Goal: Obtain resource: Obtain resource

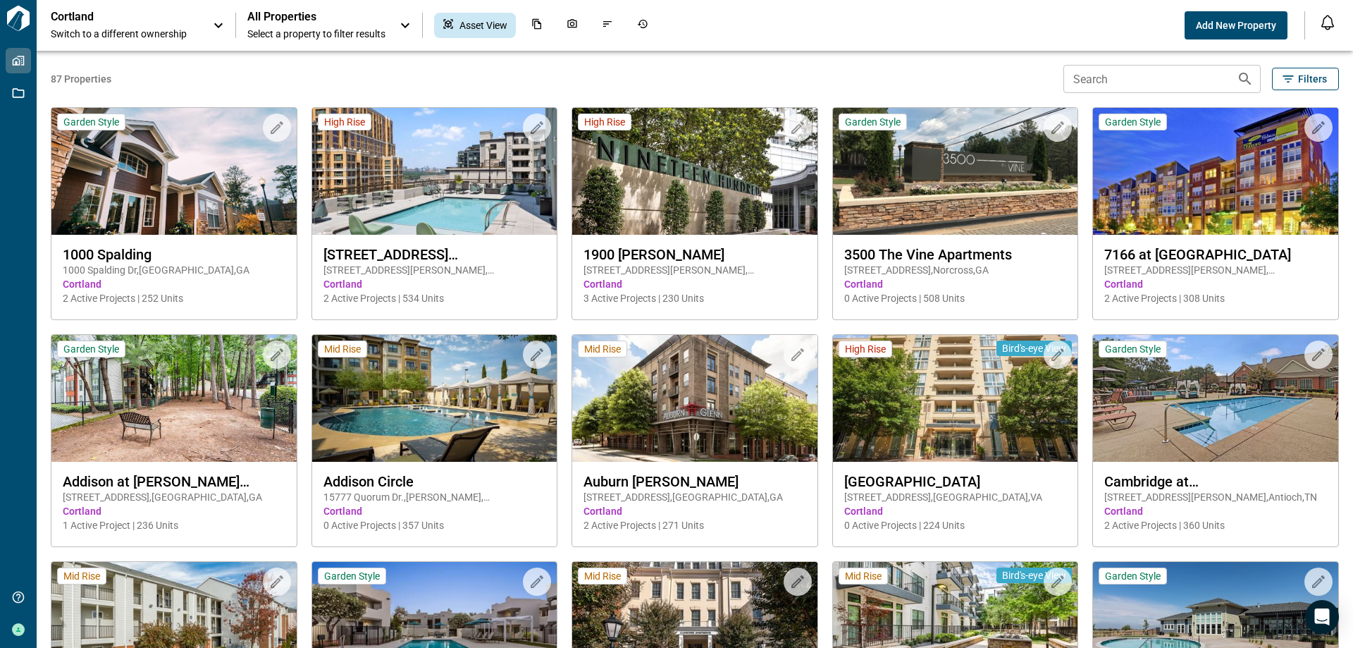
click at [1098, 79] on input "Search" at bounding box center [1145, 79] width 162 height 28
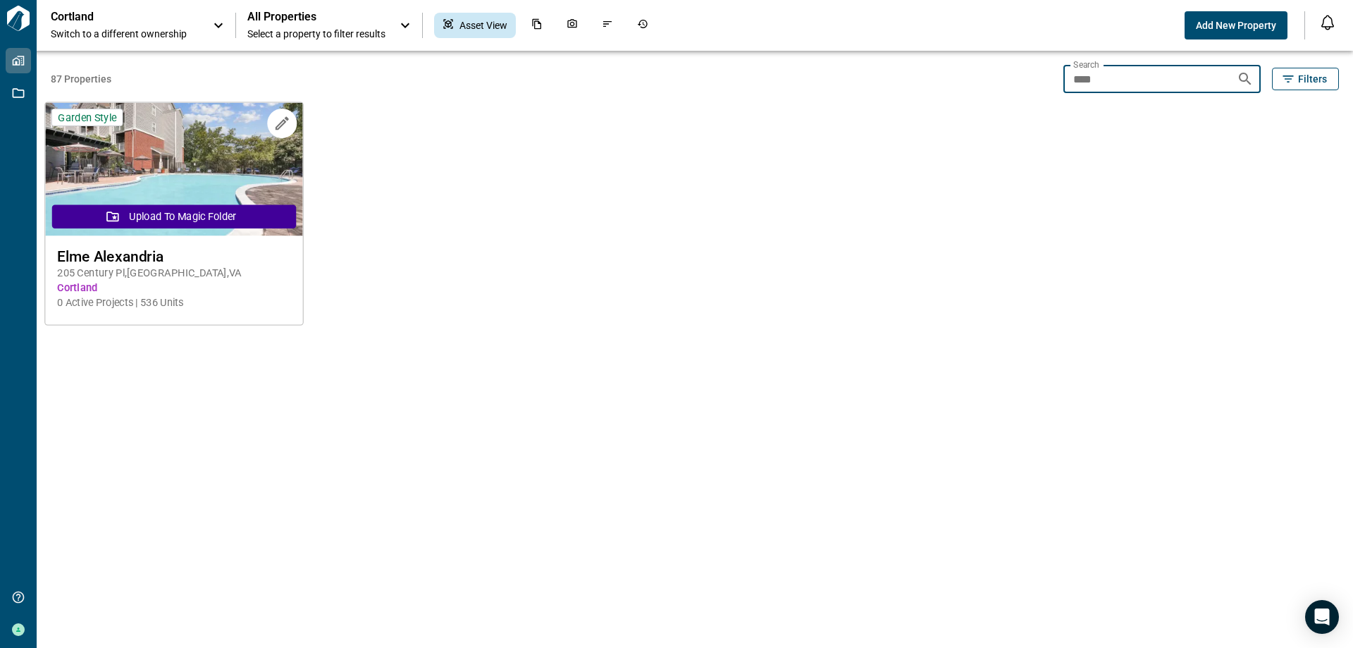
type input "****"
click at [116, 266] on span "205 Century Pl , Alexandria , VA" at bounding box center [173, 273] width 233 height 15
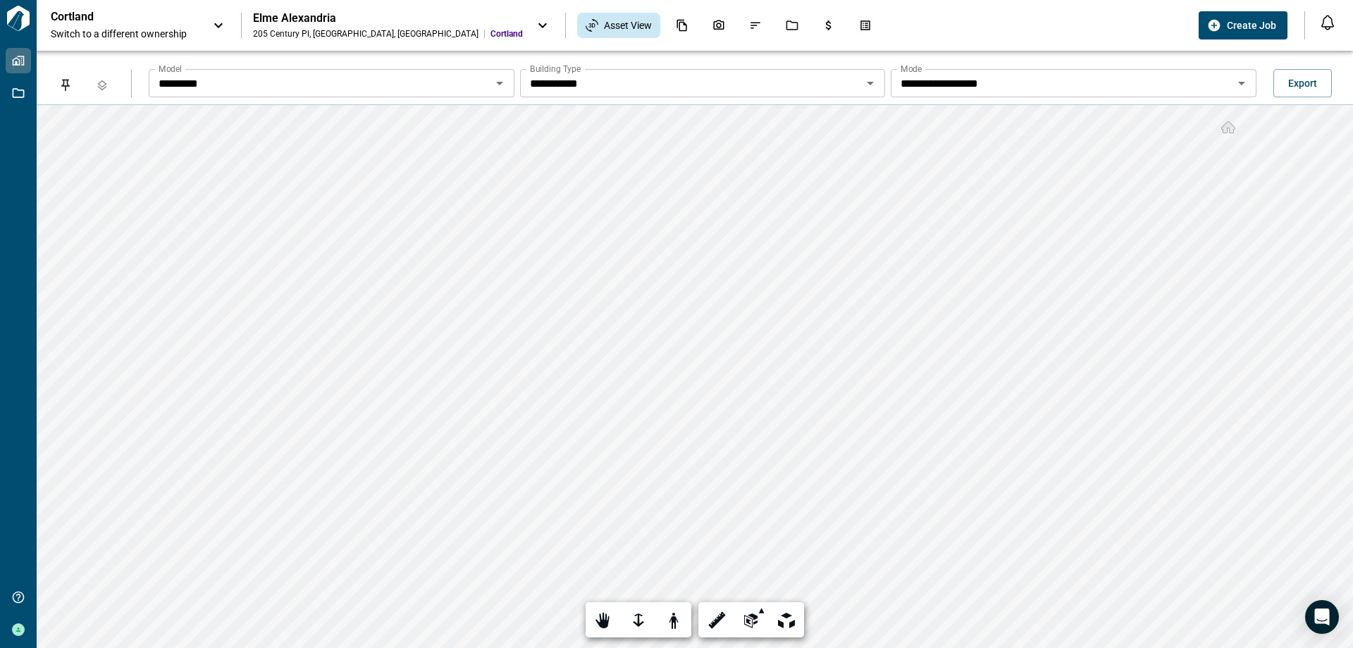
click at [878, 85] on icon "Open" at bounding box center [870, 83] width 17 height 17
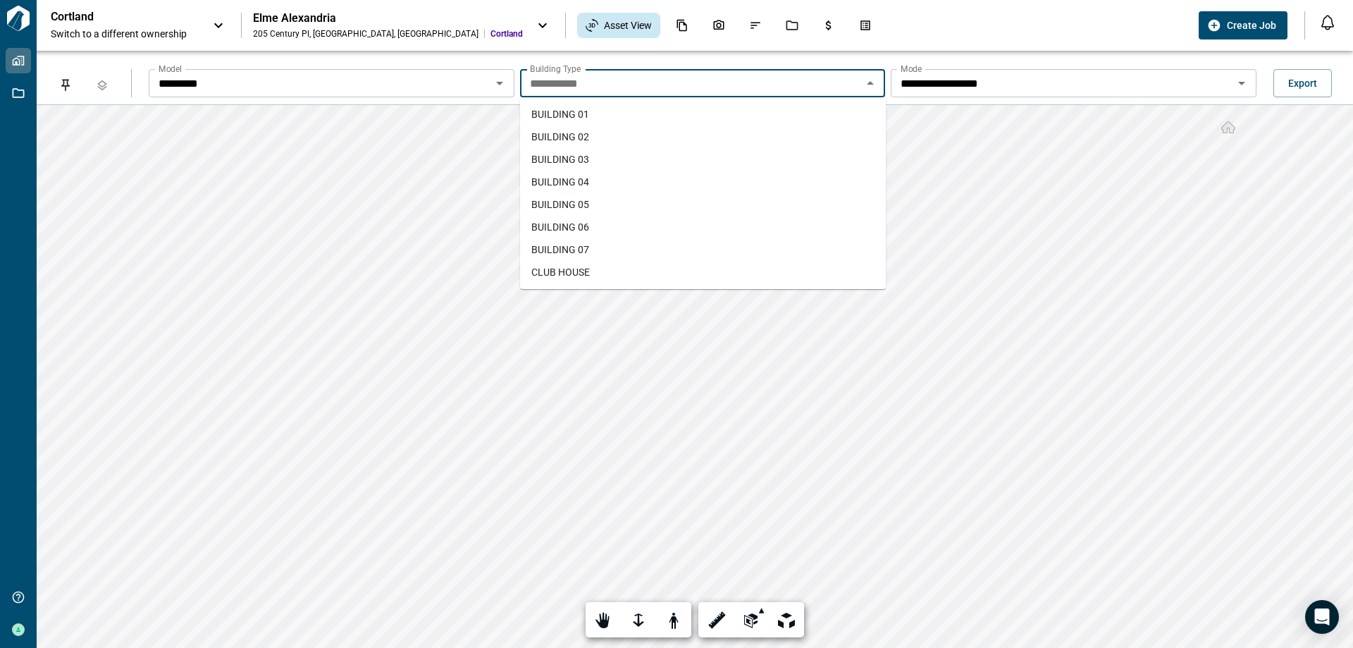
click at [612, 134] on li "BUILDING 02" at bounding box center [703, 136] width 366 height 23
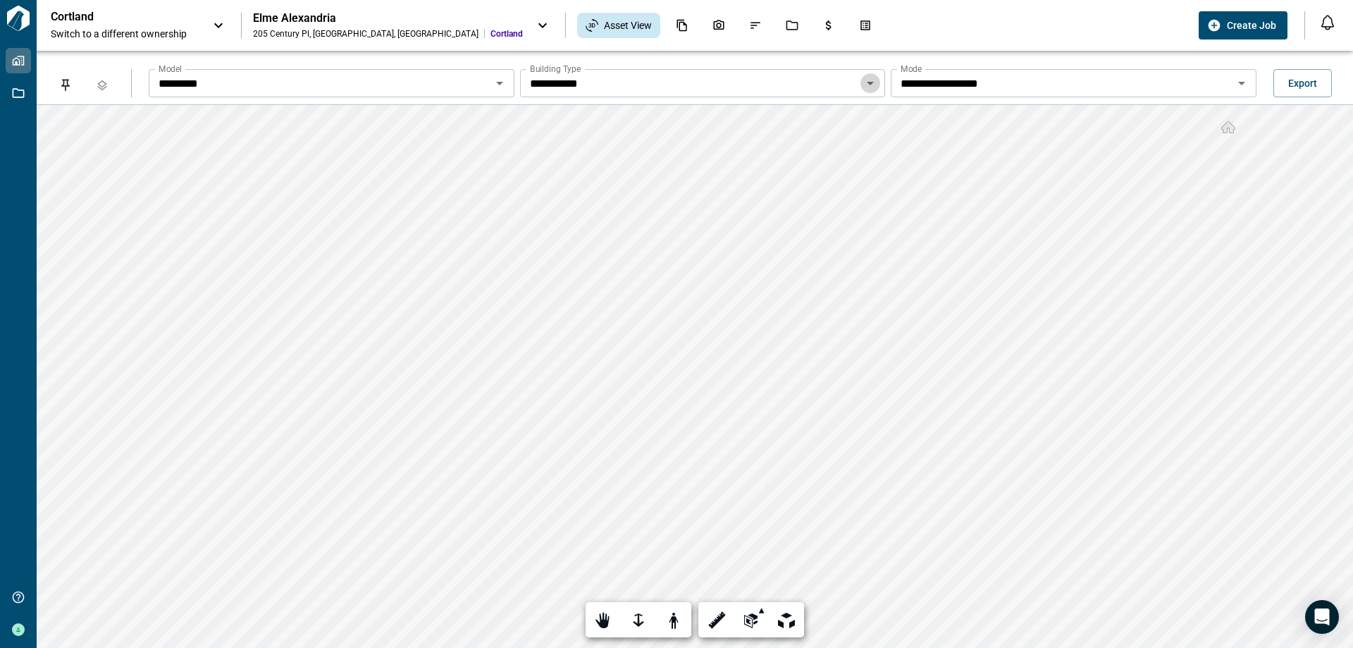
click at [871, 81] on icon "Open" at bounding box center [870, 83] width 17 height 17
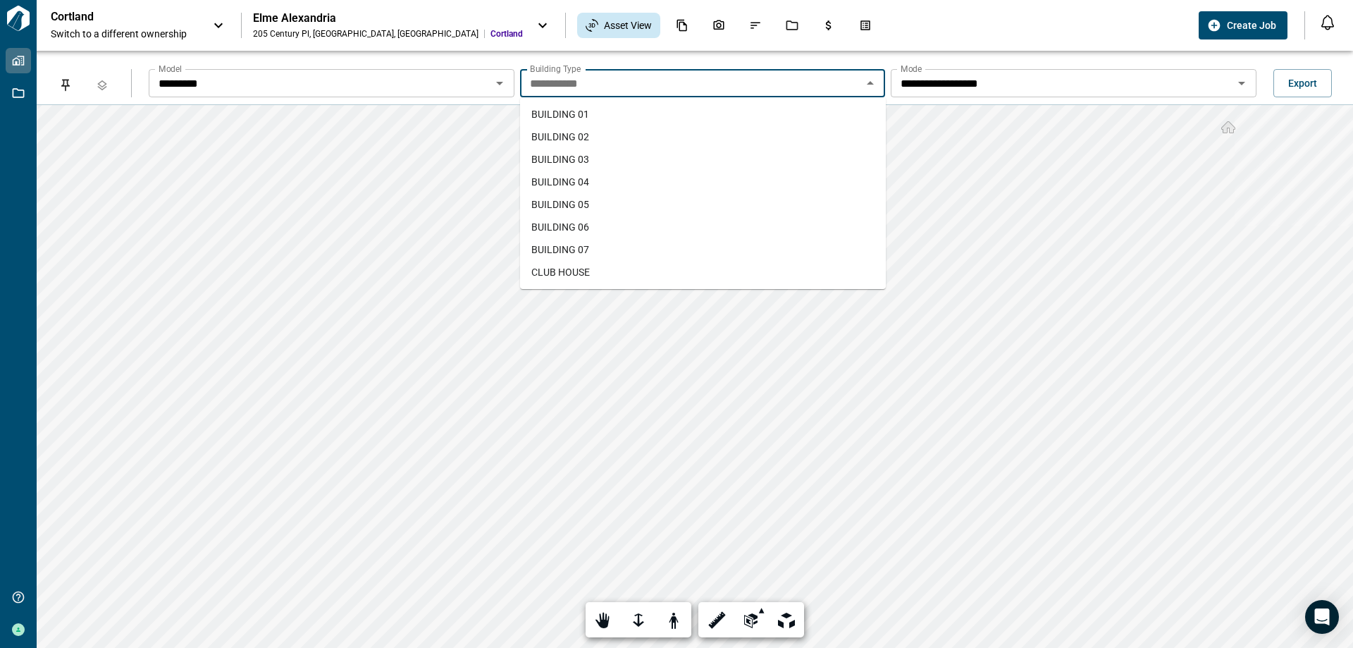
click at [720, 155] on li "BUILDING 03" at bounding box center [703, 159] width 366 height 23
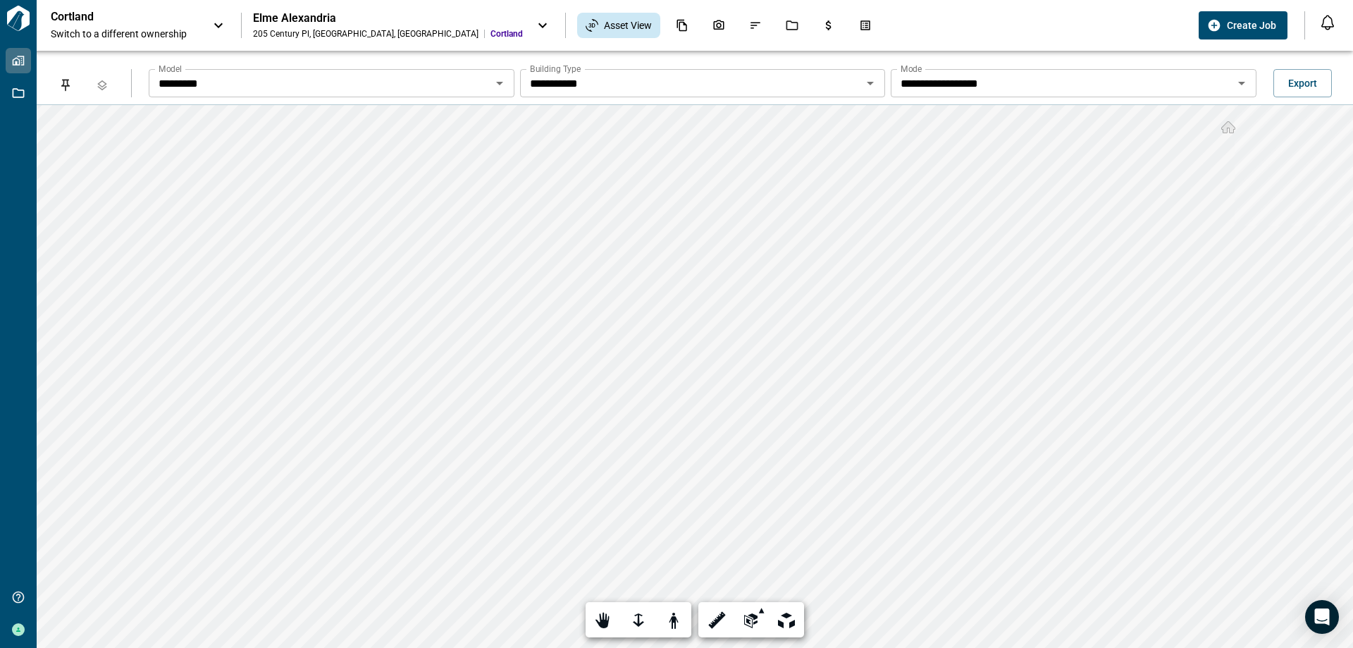
click at [869, 85] on icon "Open" at bounding box center [870, 83] width 17 height 17
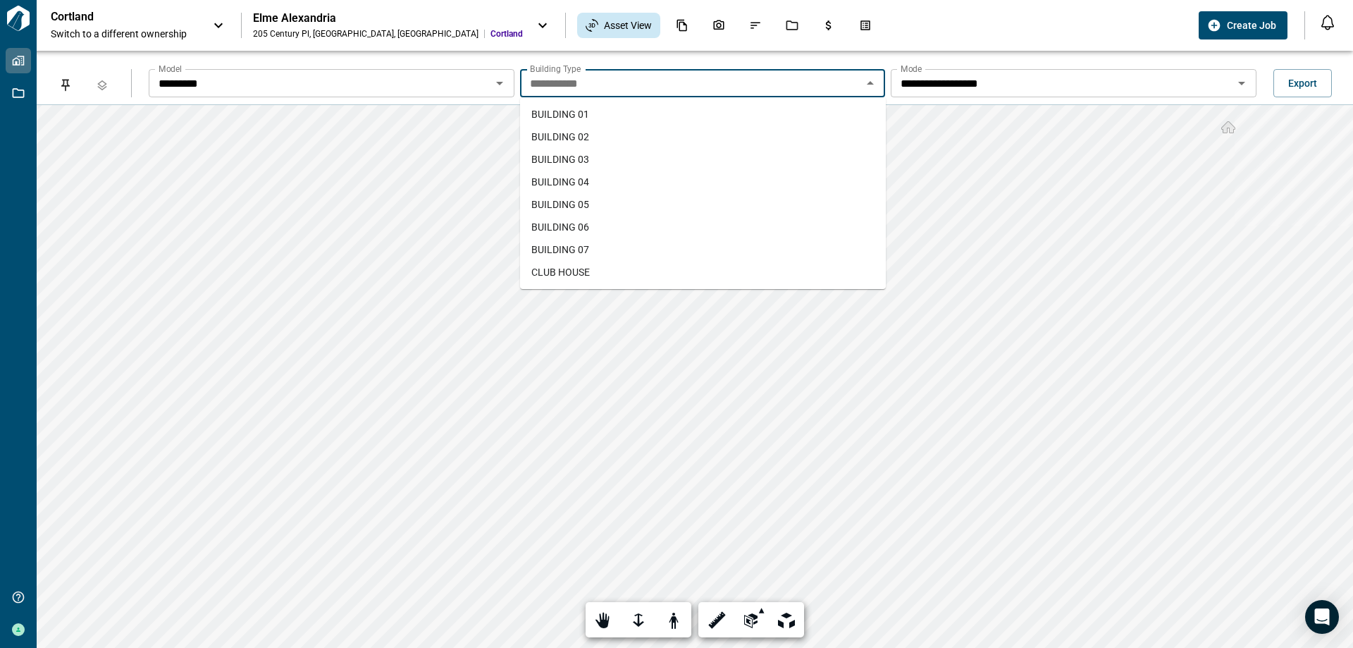
click at [680, 185] on li "BUILDING 04" at bounding box center [703, 182] width 366 height 23
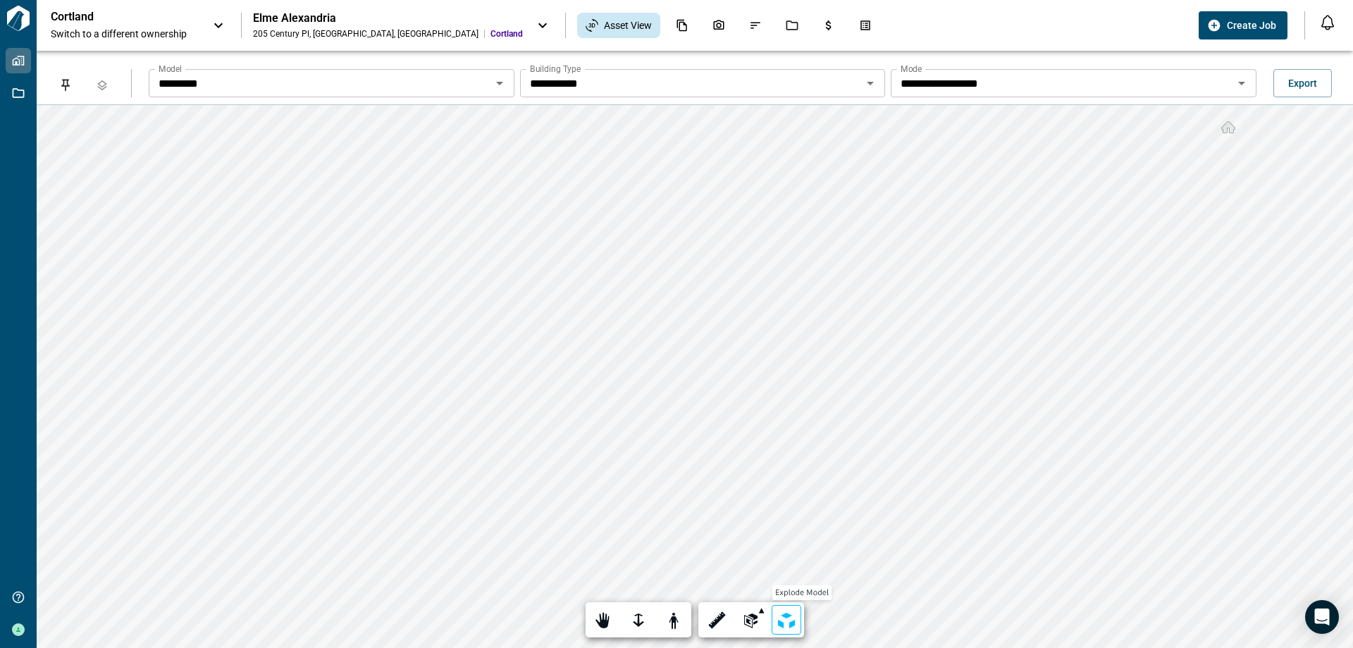
click at [787, 621] on div at bounding box center [787, 621] width 20 height 22
type input "*"
drag, startPoint x: 649, startPoint y: 585, endPoint x: 644, endPoint y: 598, distance: 13.9
click at [646, 588] on input "range" at bounding box center [695, 583] width 99 height 10
click at [668, 608] on div "First person" at bounding box center [674, 620] width 30 height 30
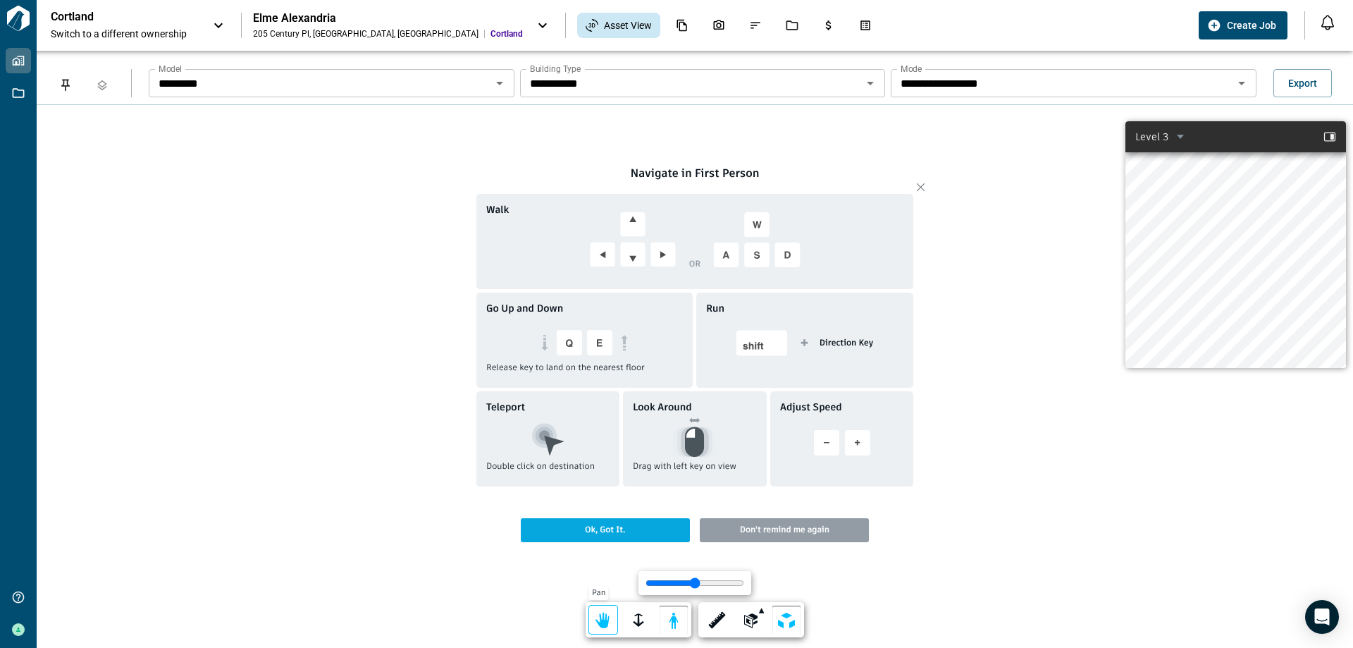
click at [603, 625] on div at bounding box center [604, 621] width 20 height 22
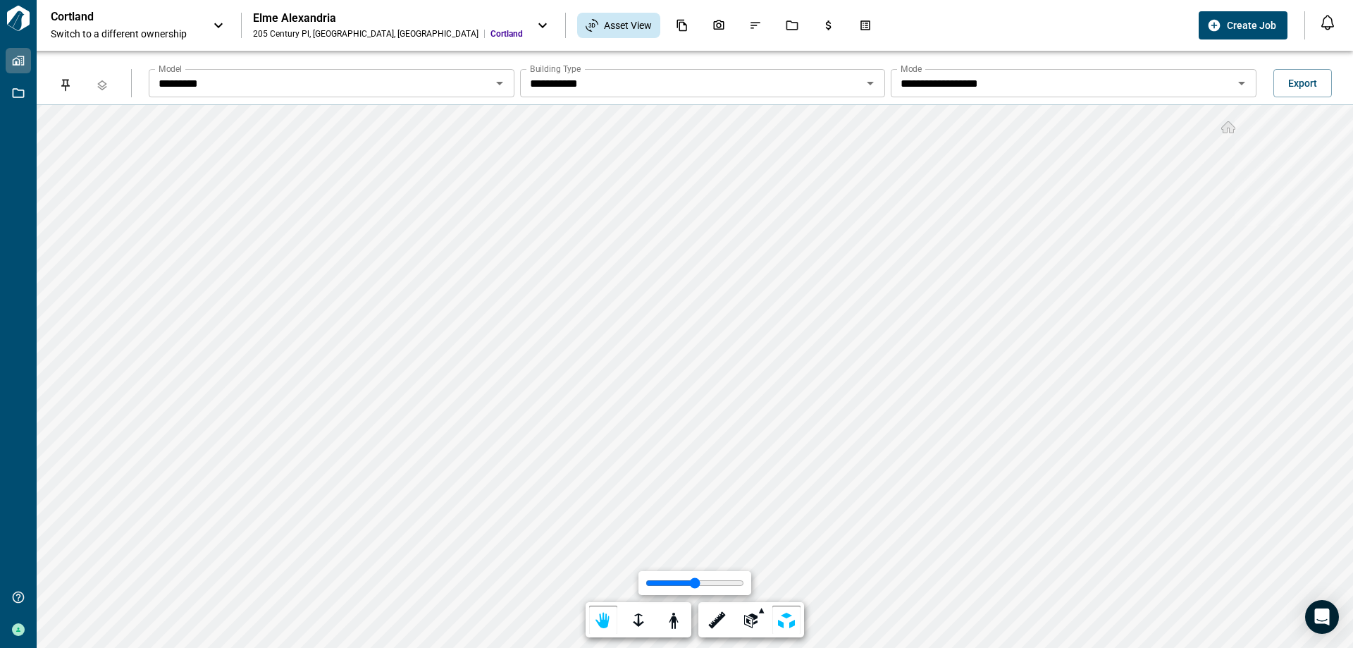
click at [872, 84] on icon "Open" at bounding box center [870, 84] width 7 height 4
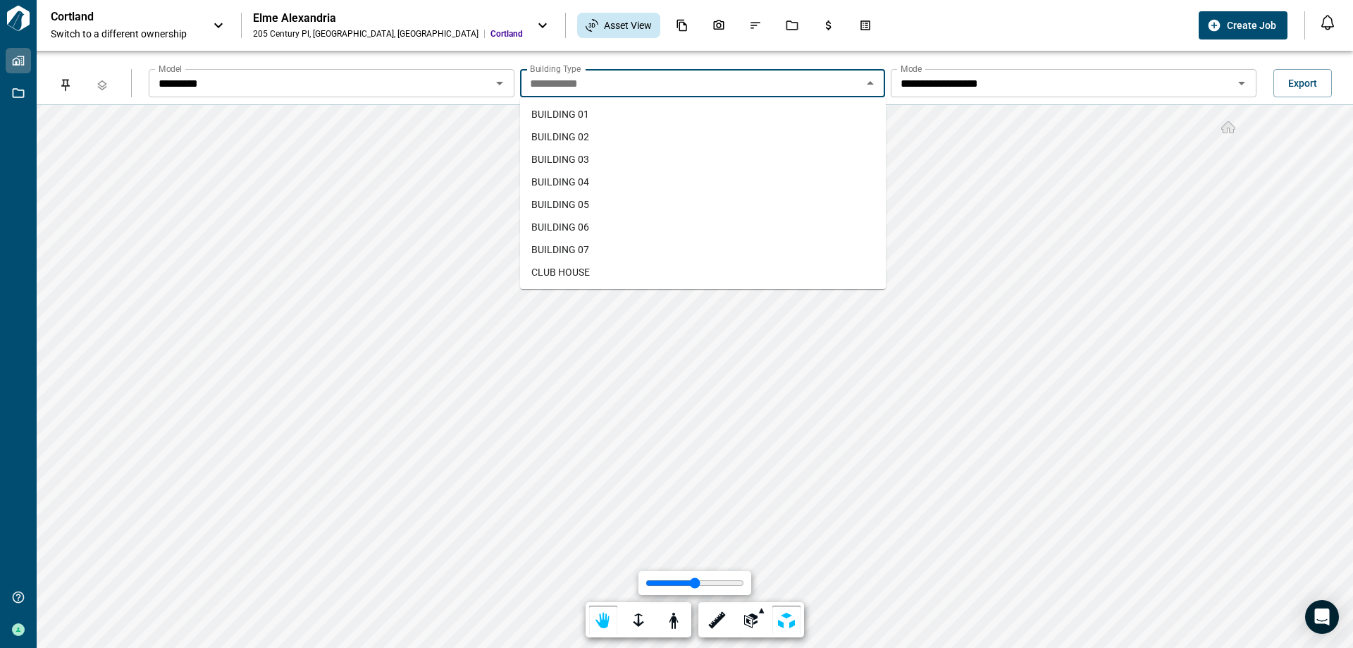
click at [692, 201] on li "BUILDING 05" at bounding box center [703, 204] width 366 height 23
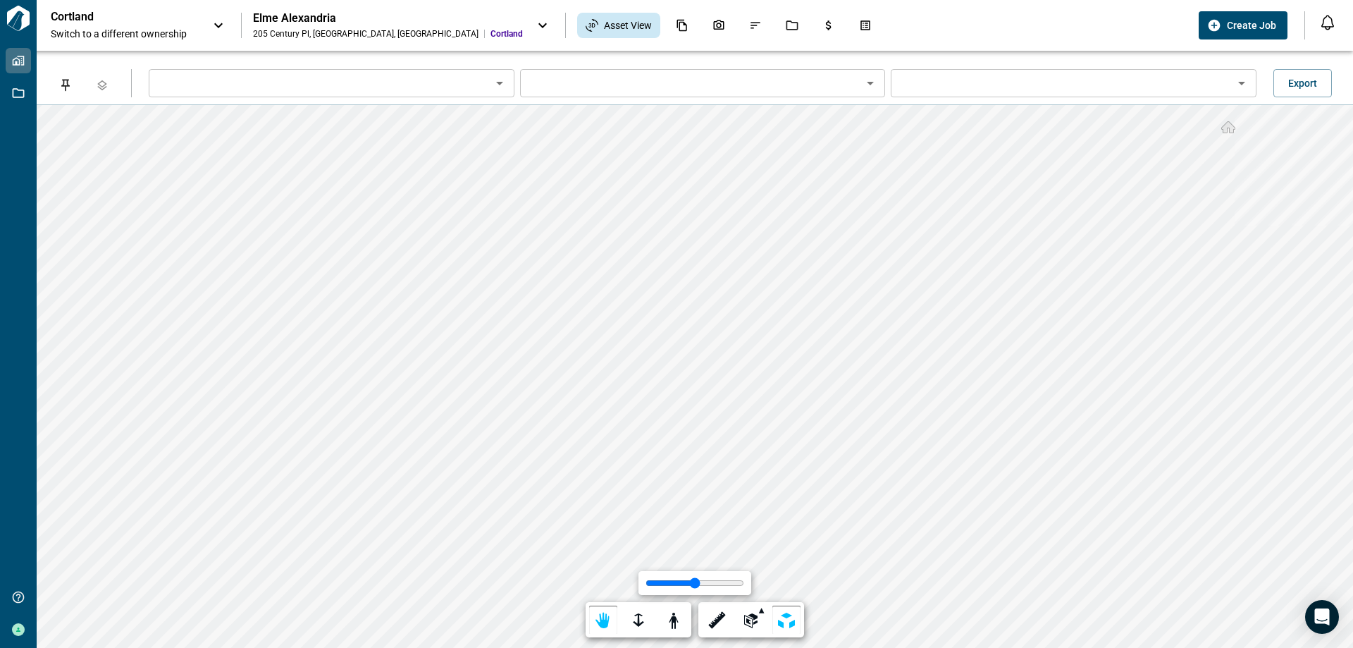
type input "*********"
type input "**********"
click at [864, 83] on icon "Open" at bounding box center [870, 83] width 17 height 17
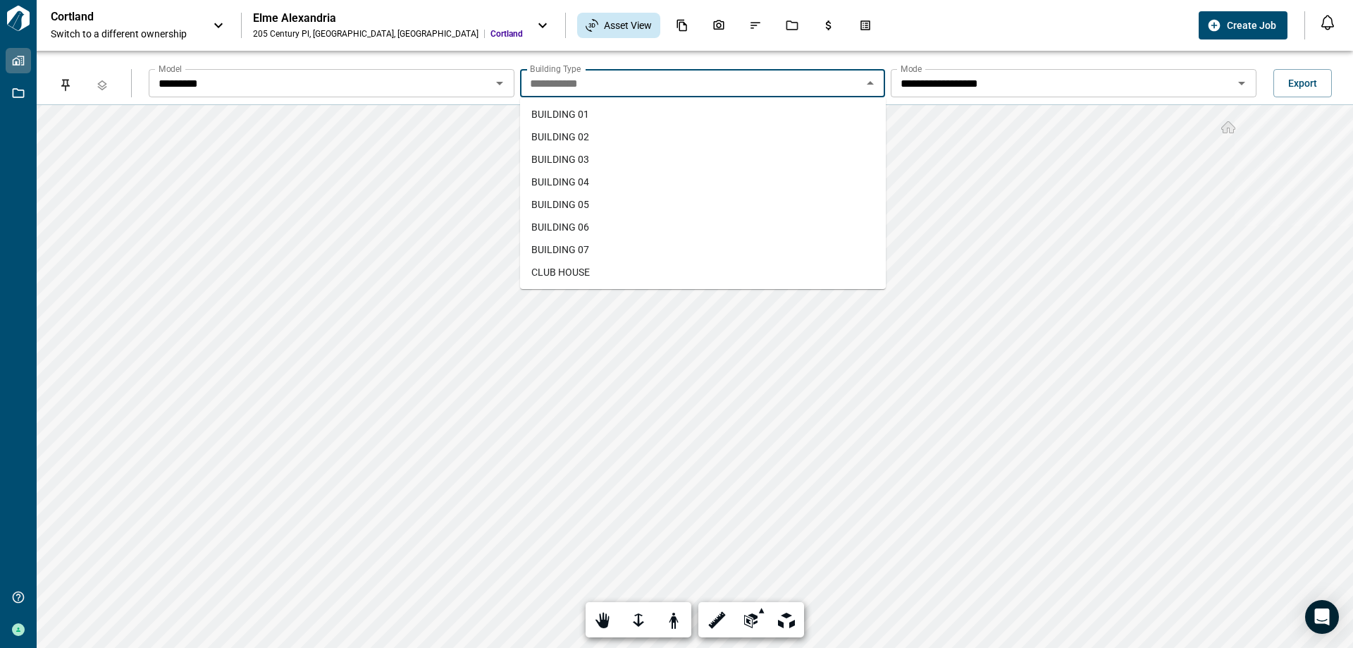
click at [746, 222] on li "BUILDING 06" at bounding box center [703, 227] width 366 height 23
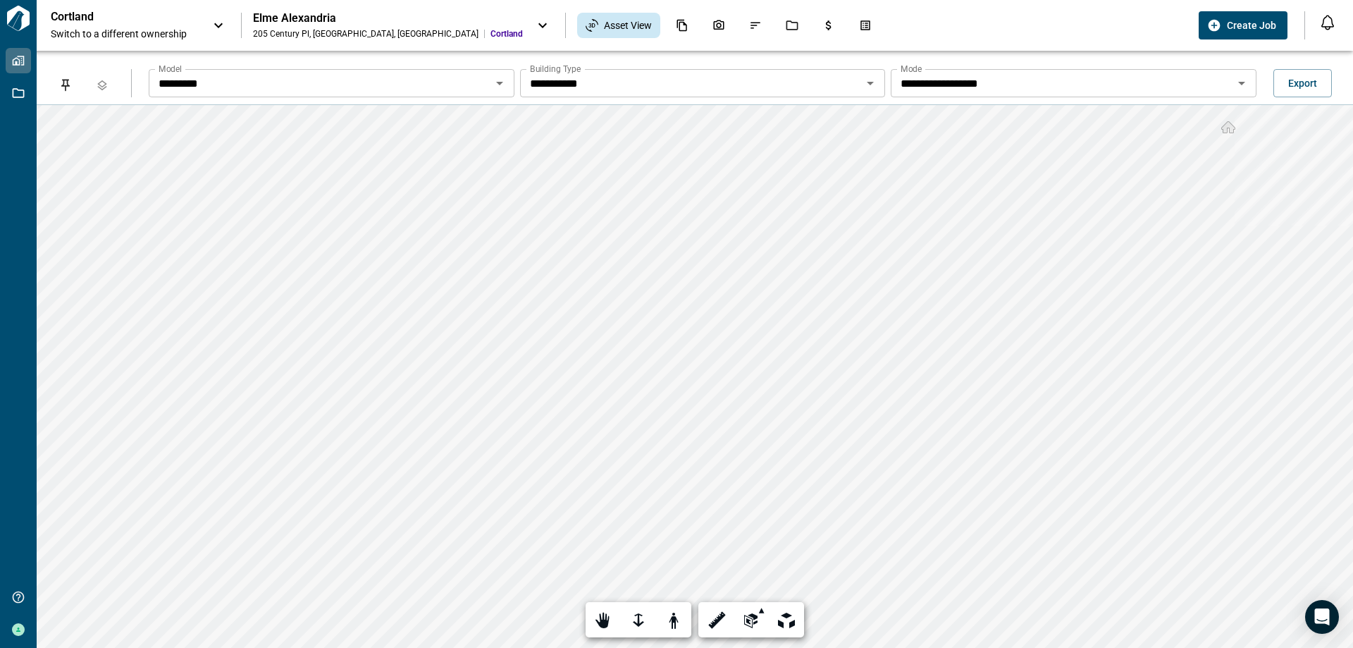
click at [875, 85] on icon "Open" at bounding box center [870, 83] width 17 height 17
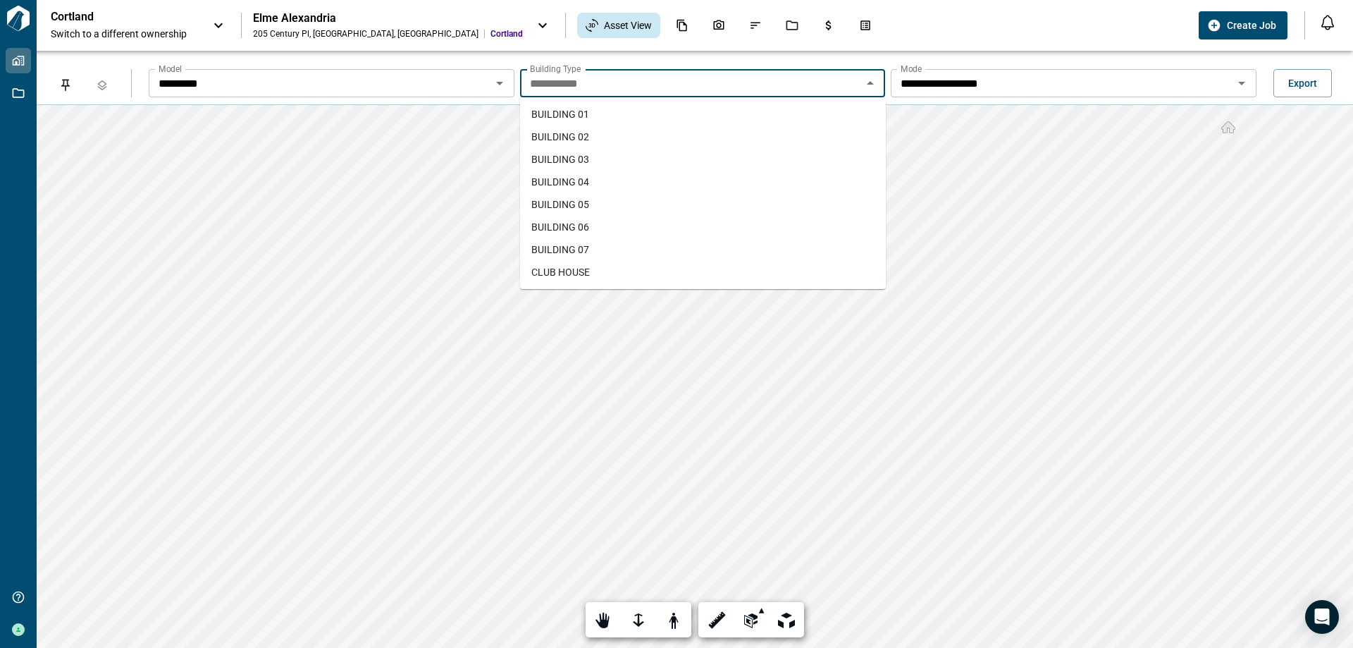
click at [723, 242] on li "BUILDING 07" at bounding box center [703, 249] width 366 height 23
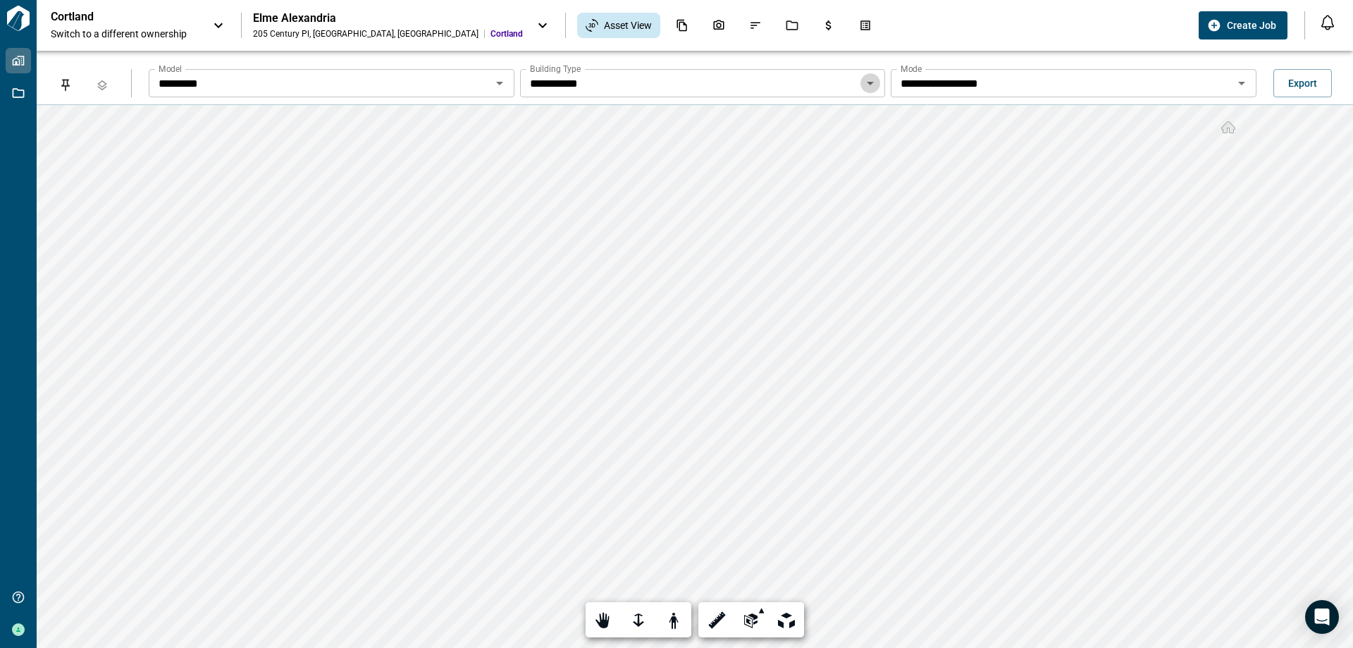
click at [876, 85] on icon "Open" at bounding box center [870, 83] width 17 height 17
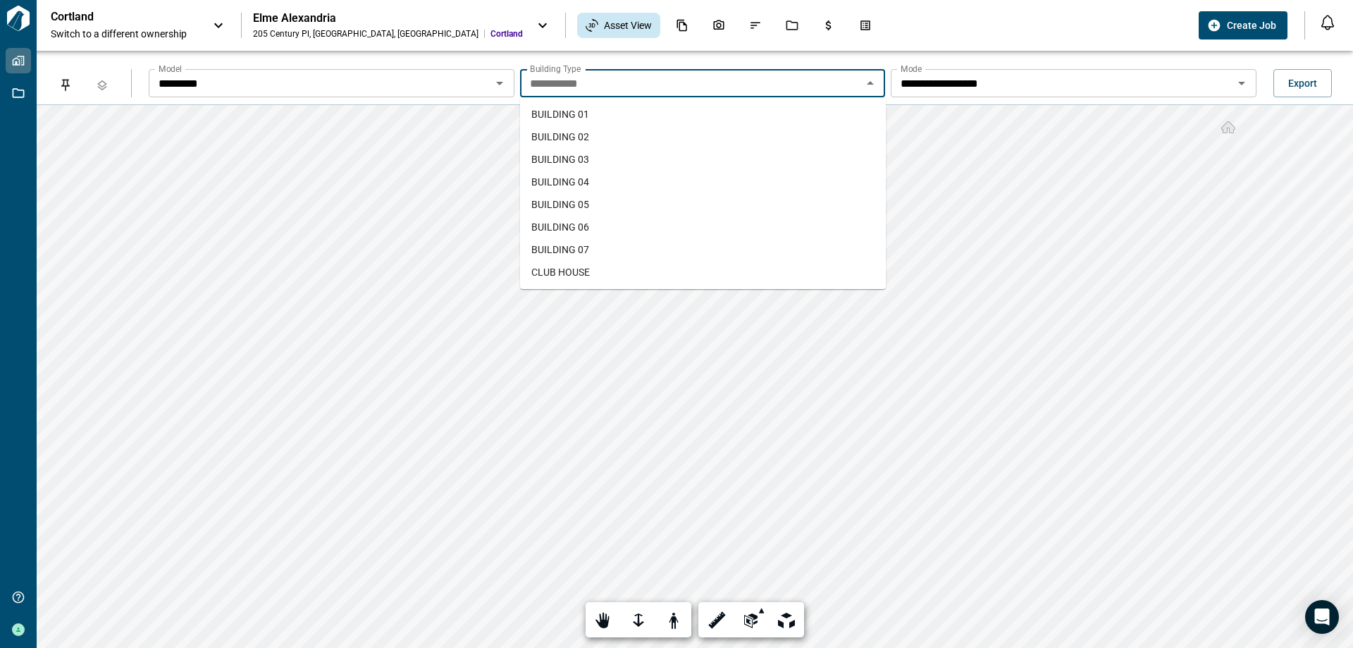
click at [668, 269] on li "CLUB HOUSE" at bounding box center [703, 272] width 366 height 23
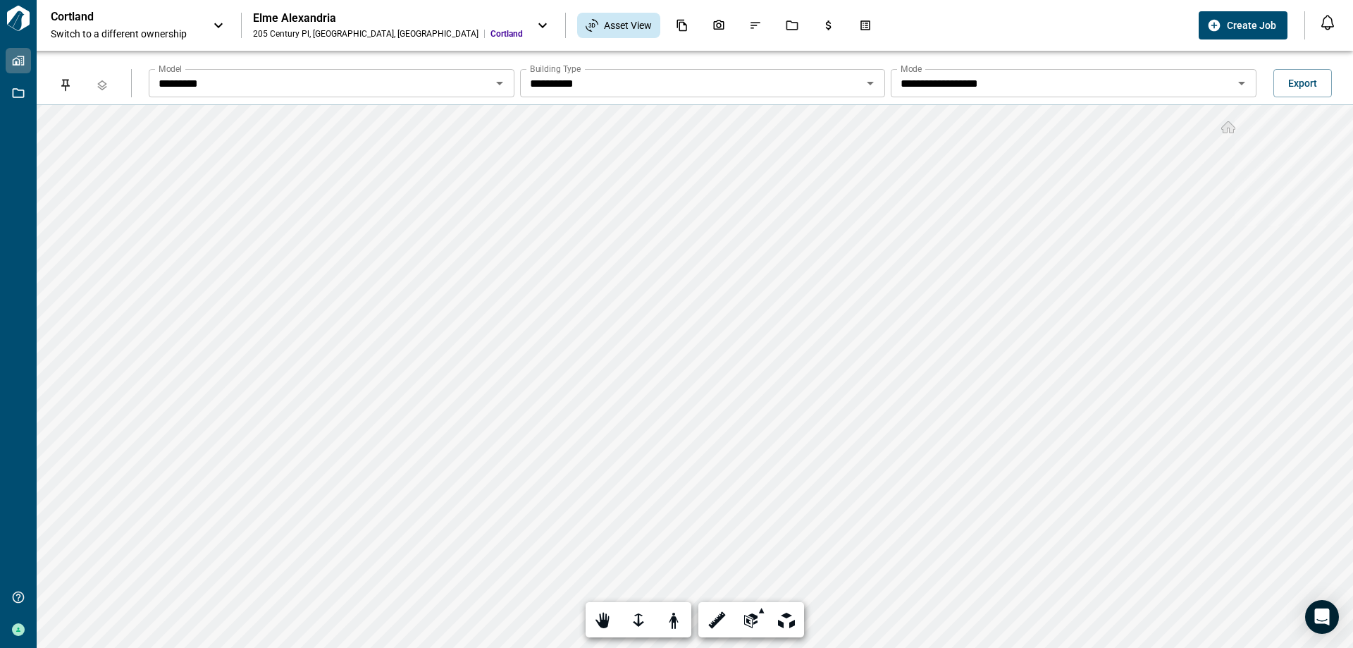
click at [491, 82] on icon "Open" at bounding box center [499, 83] width 17 height 17
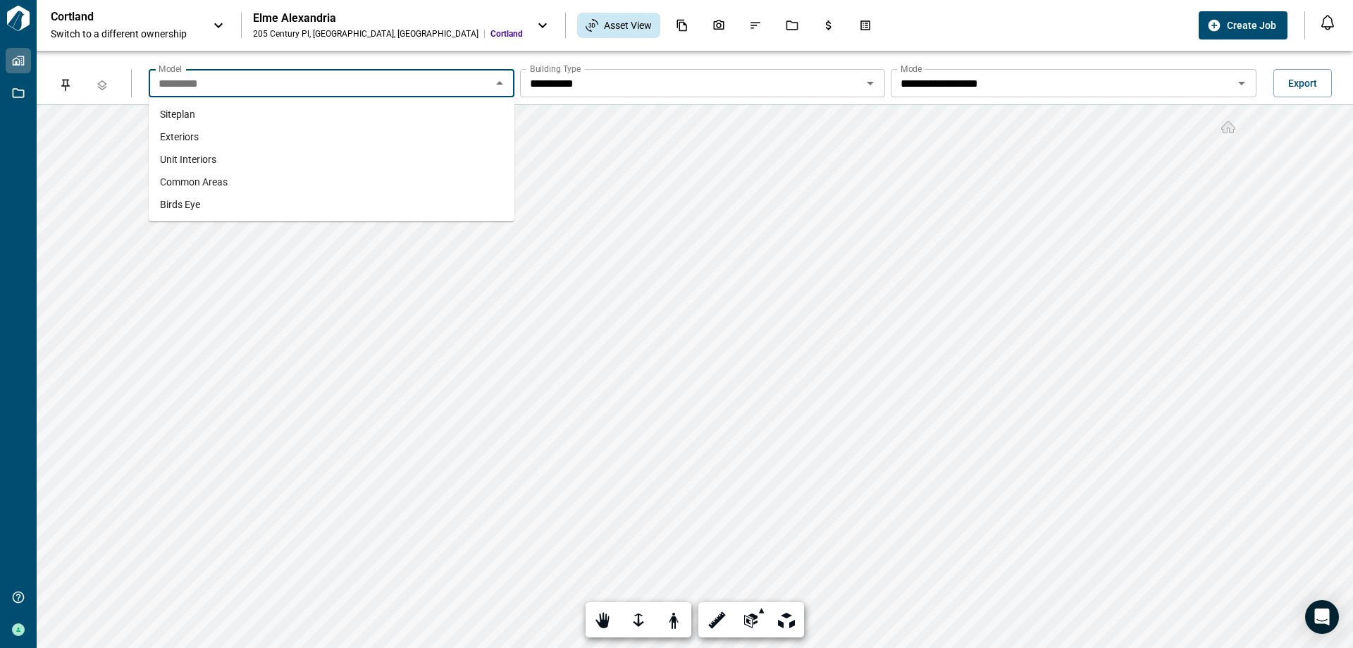
click at [441, 121] on li "Siteplan" at bounding box center [332, 114] width 366 height 23
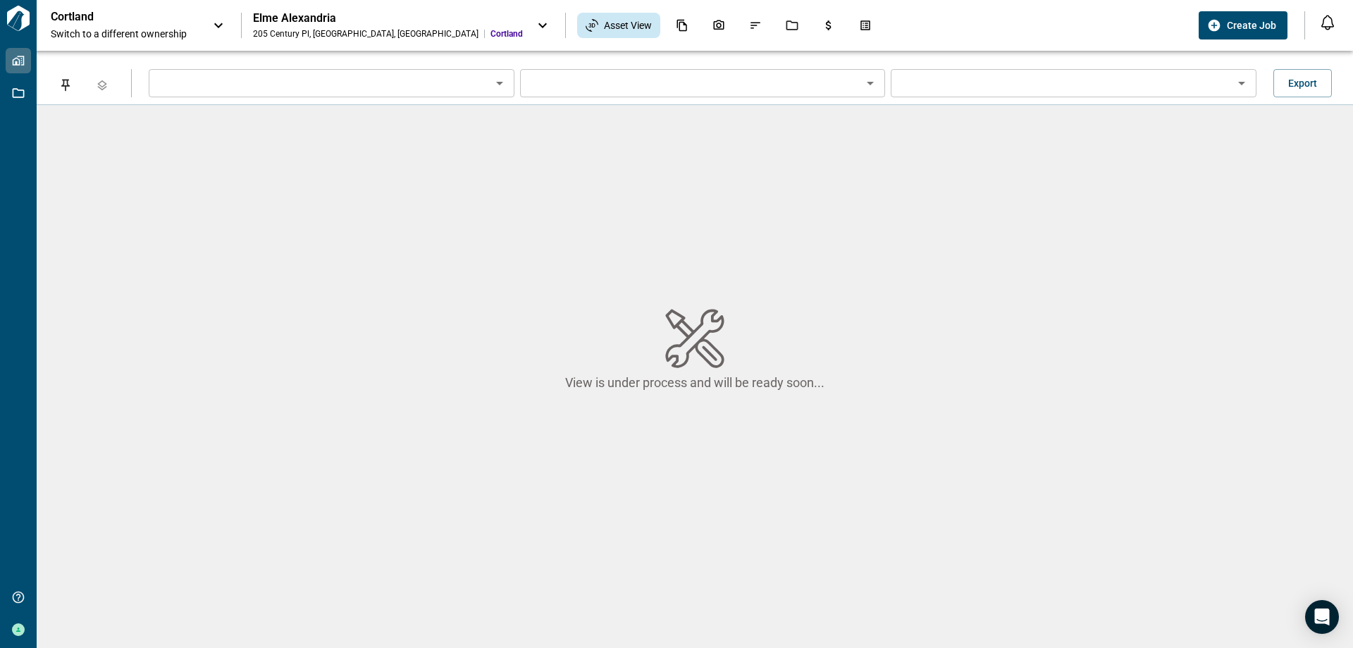
type input "********"
click at [500, 82] on icon "Open" at bounding box center [499, 84] width 7 height 4
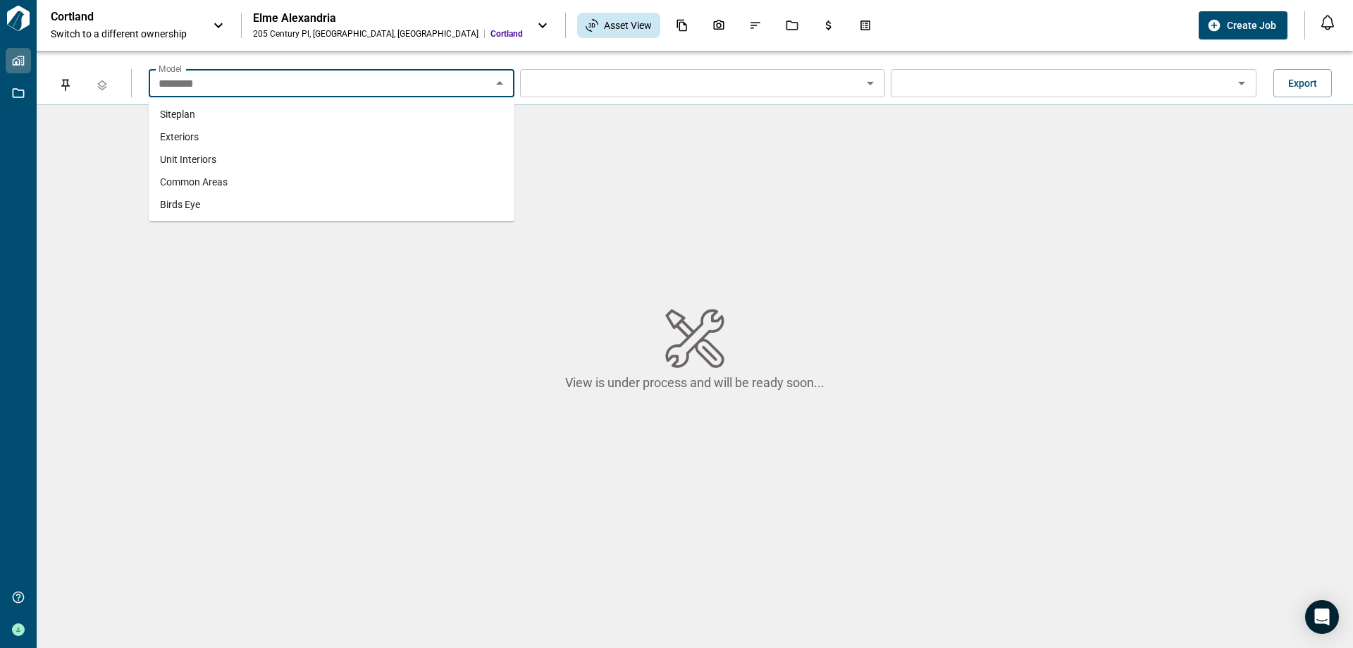
click at [434, 154] on li "Unit Interiors" at bounding box center [332, 159] width 366 height 23
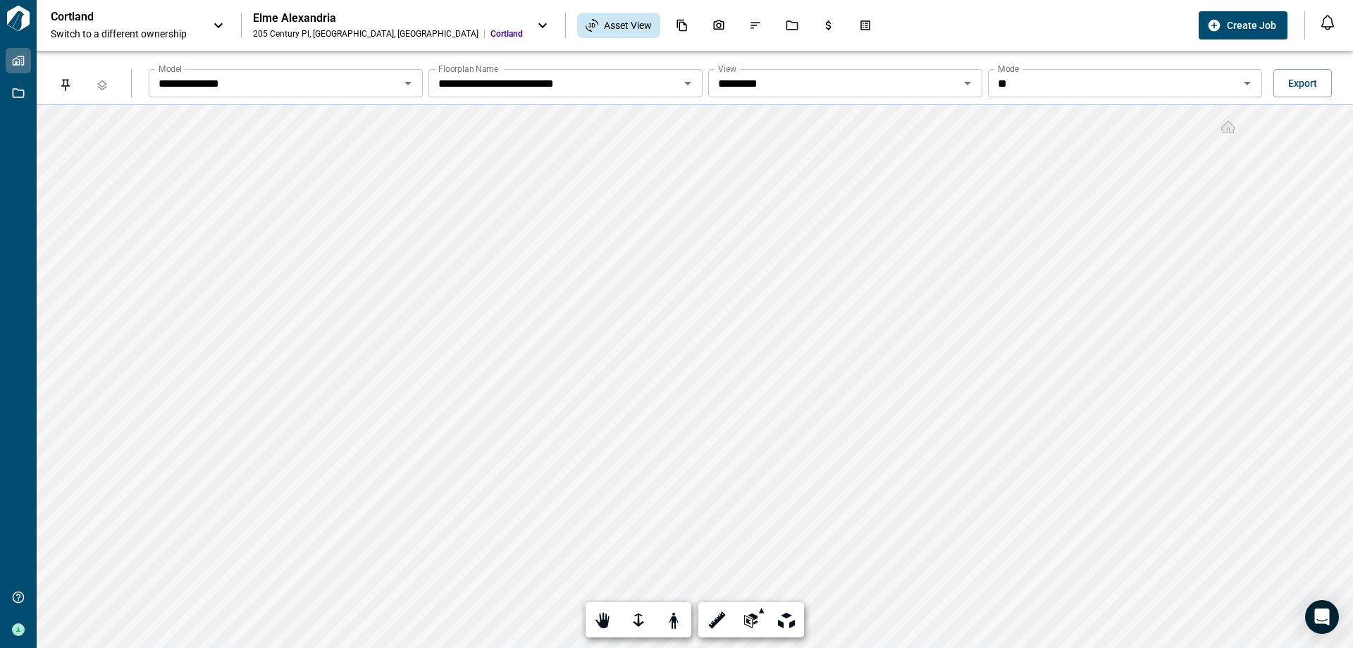
click at [1252, 85] on icon "Open" at bounding box center [1247, 83] width 17 height 17
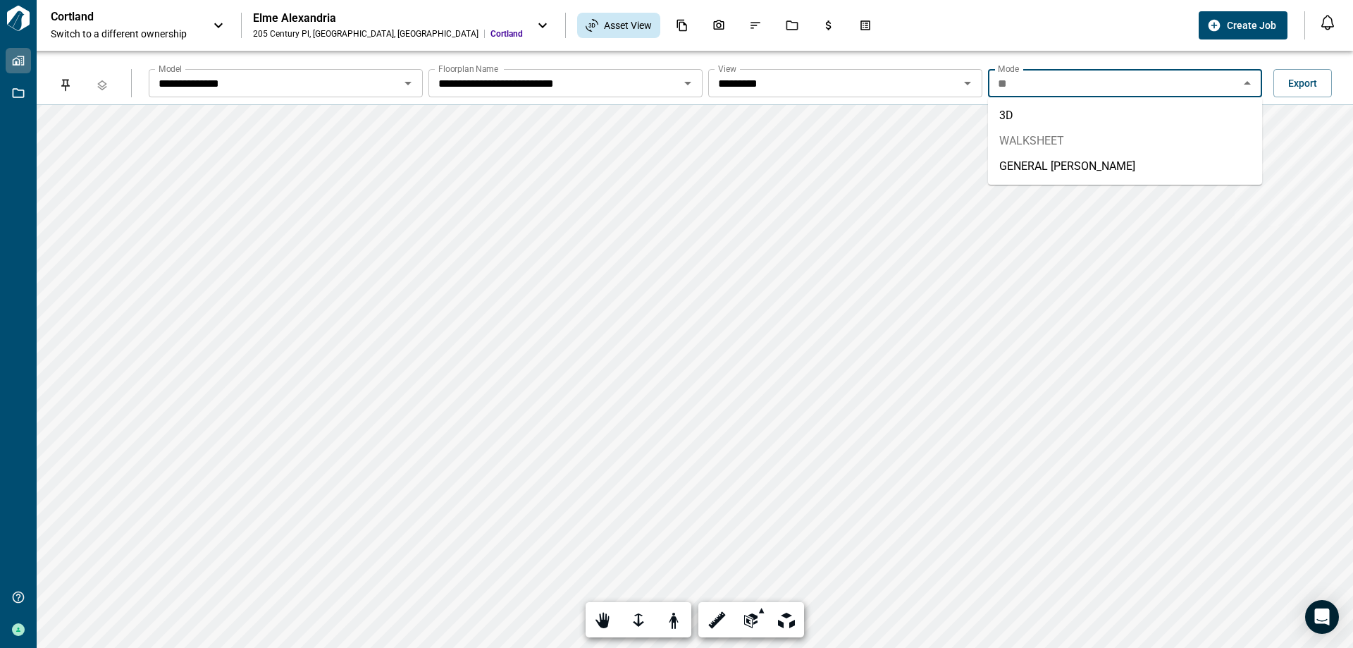
click at [1076, 143] on li "WALKSHEET" at bounding box center [1125, 140] width 274 height 25
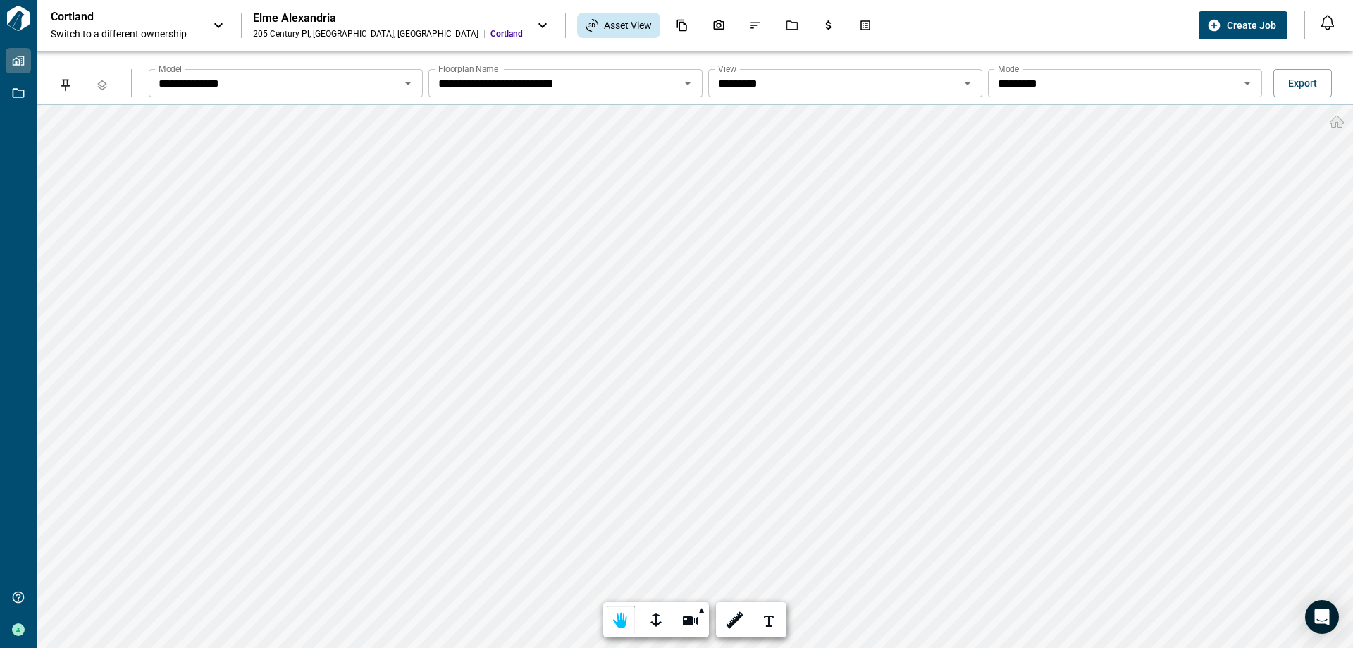
click at [1250, 82] on icon "Open" at bounding box center [1247, 83] width 17 height 17
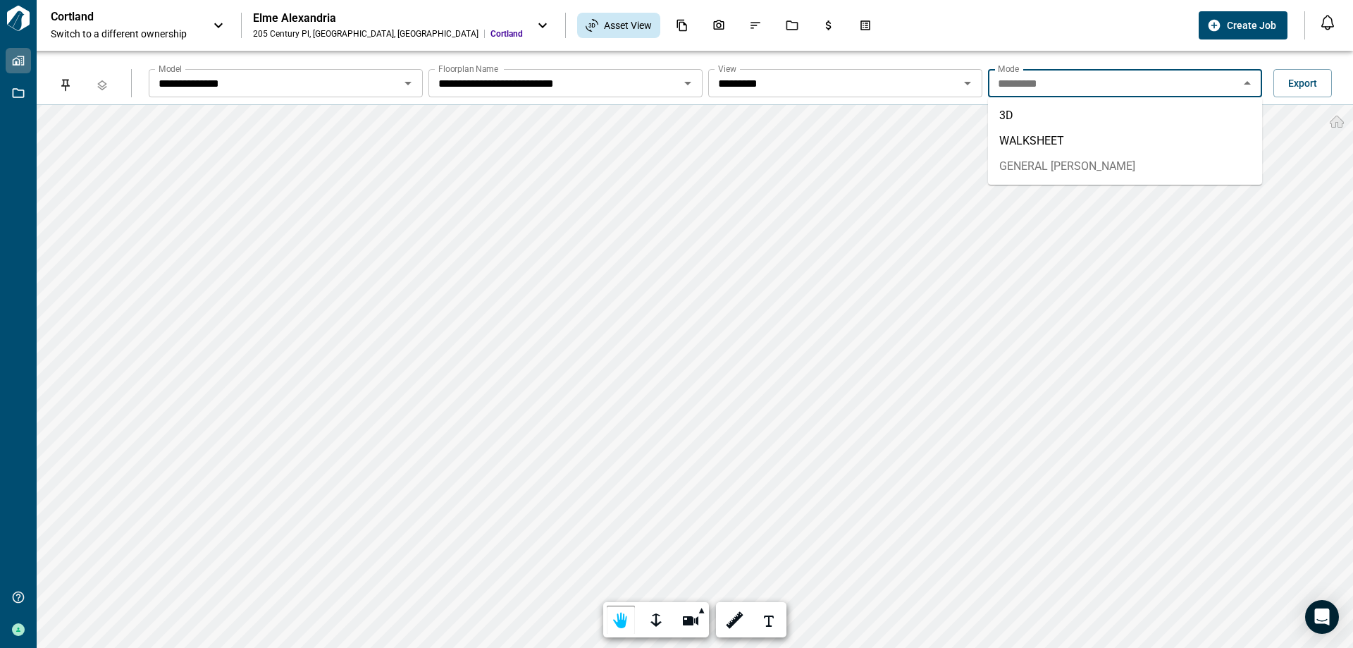
click at [1116, 158] on li "GENERAL TAKEOFFS" at bounding box center [1125, 166] width 274 height 25
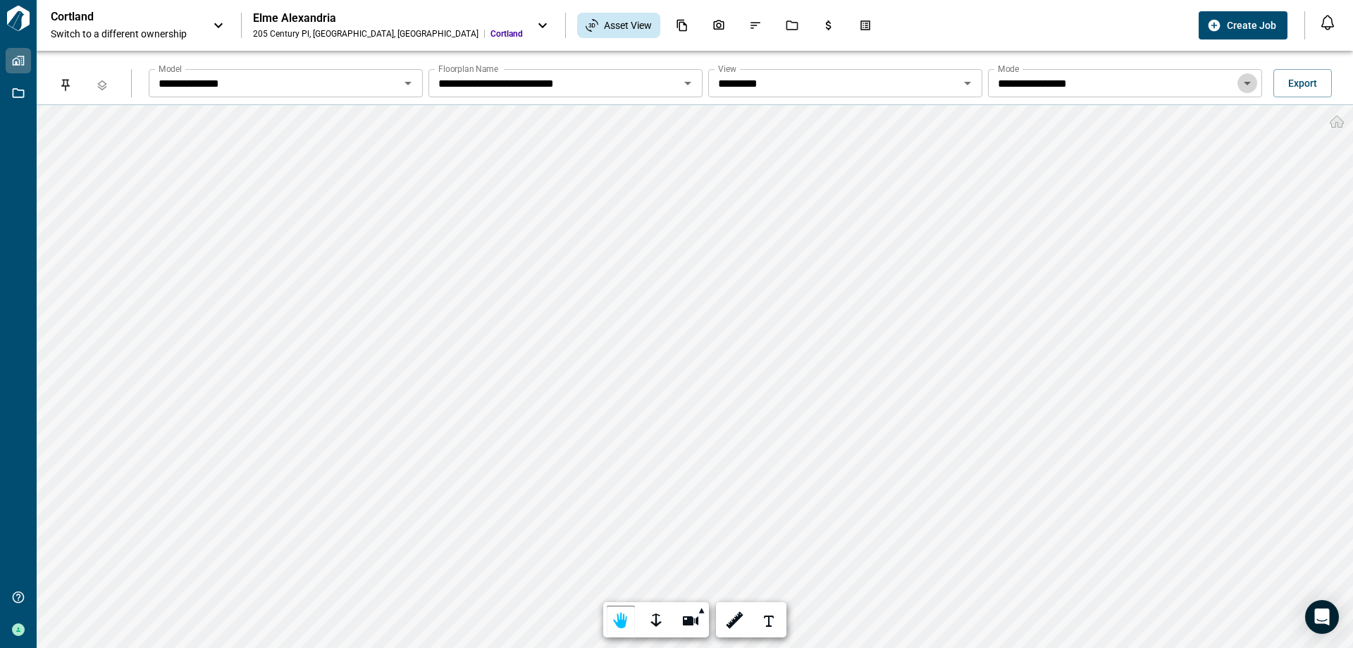
click at [1251, 85] on icon "Open" at bounding box center [1247, 83] width 17 height 17
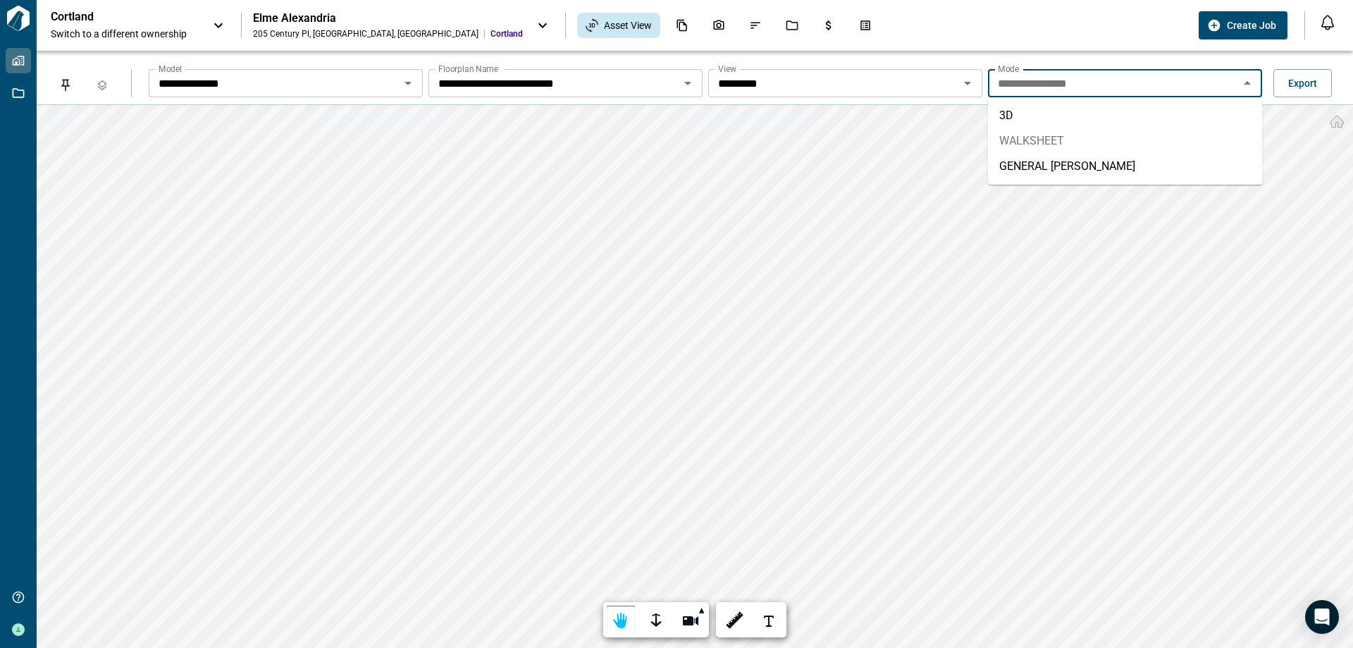
click at [1117, 133] on li "WALKSHEET" at bounding box center [1125, 140] width 274 height 25
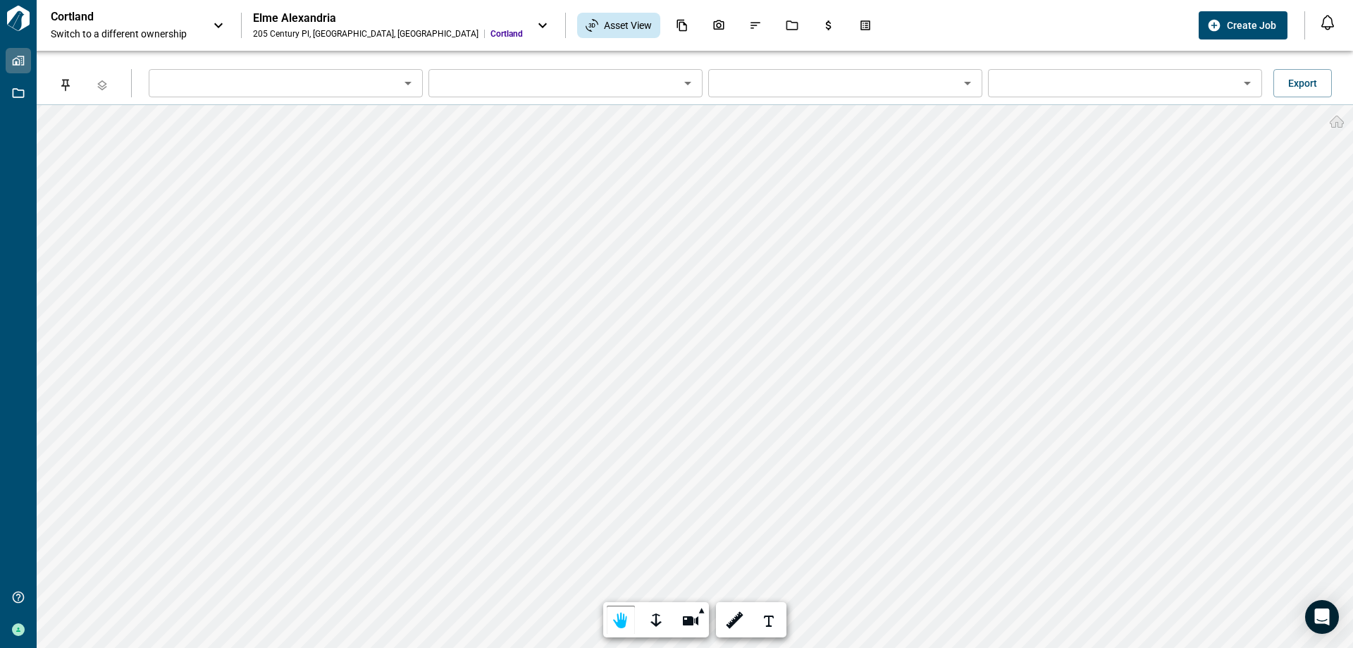
type input "**********"
type input "*********"
click at [1295, 81] on span "Export" at bounding box center [1303, 83] width 29 height 14
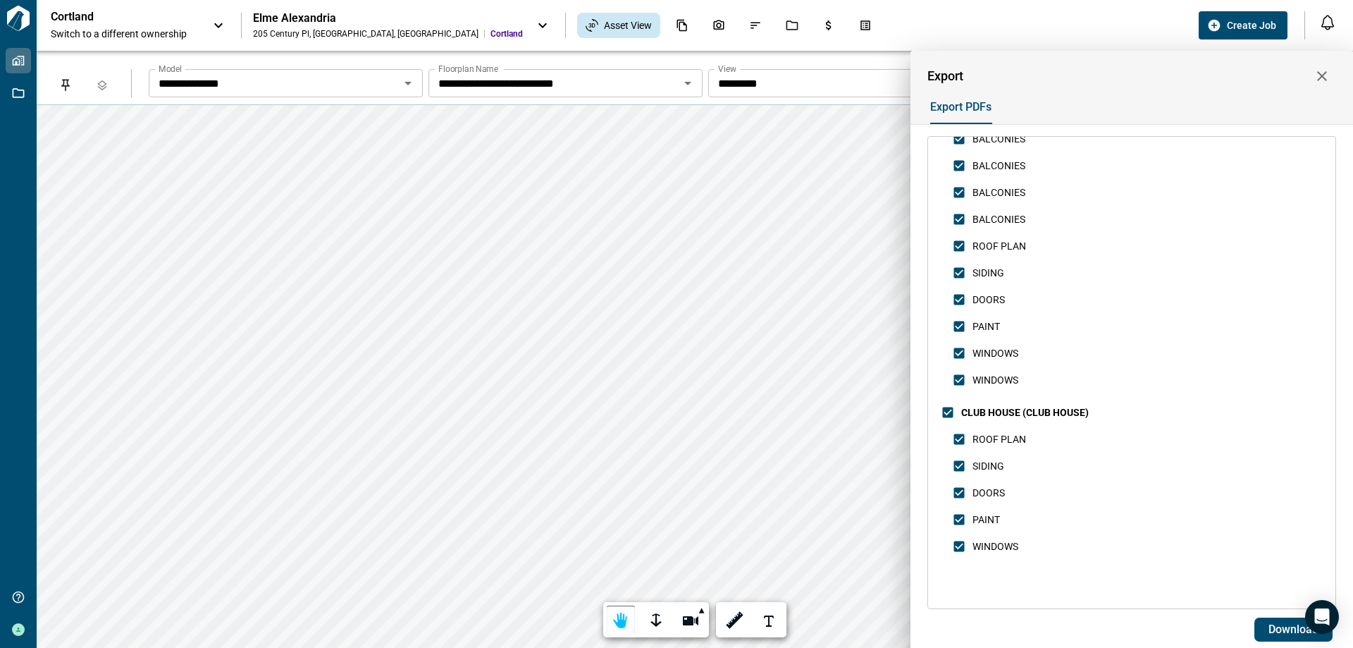
scroll to position [2135, 0]
click at [1289, 627] on span "Download" at bounding box center [1294, 629] width 50 height 14
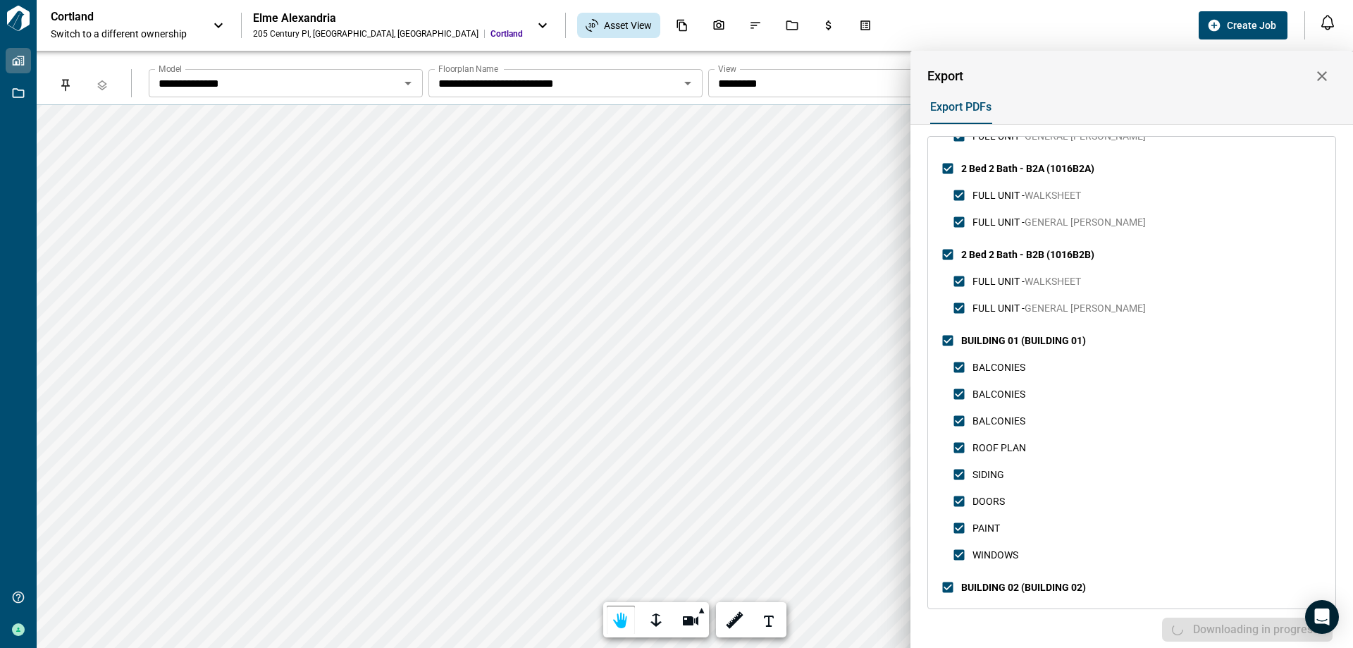
scroll to position [232, 0]
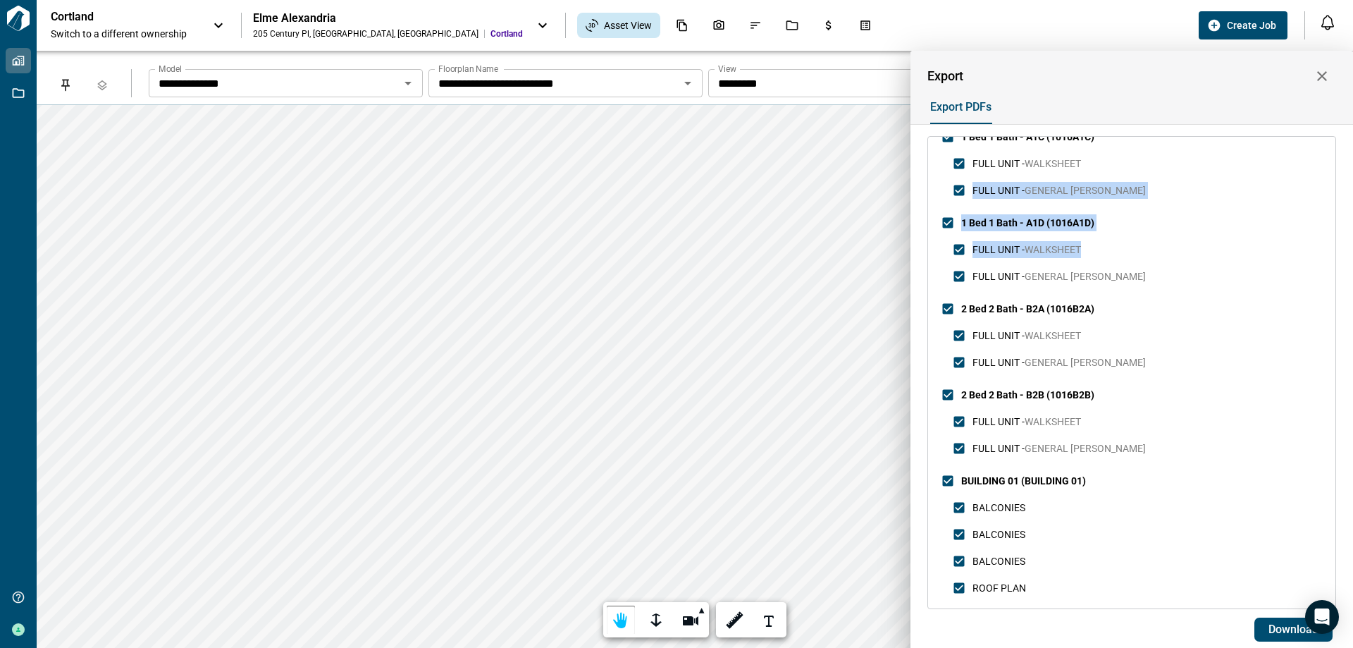
drag, startPoint x: 1336, startPoint y: 251, endPoint x: 1341, endPoint y: 165, distance: 86.2
click at [1341, 165] on div "Select all 1 Bed 1 Bath - A1A (1016A1A) FULL UNIT - WALKSHEET FULL UNIT - GENER…" at bounding box center [1132, 388] width 443 height 529
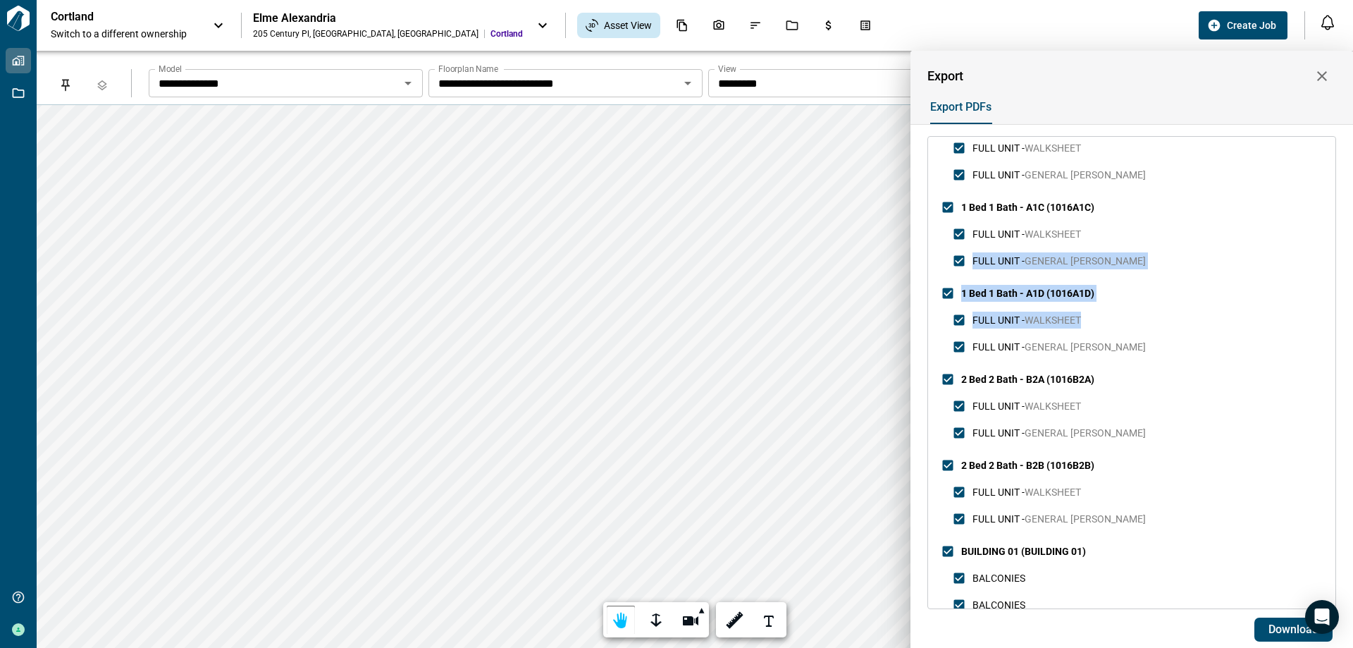
scroll to position [0, 0]
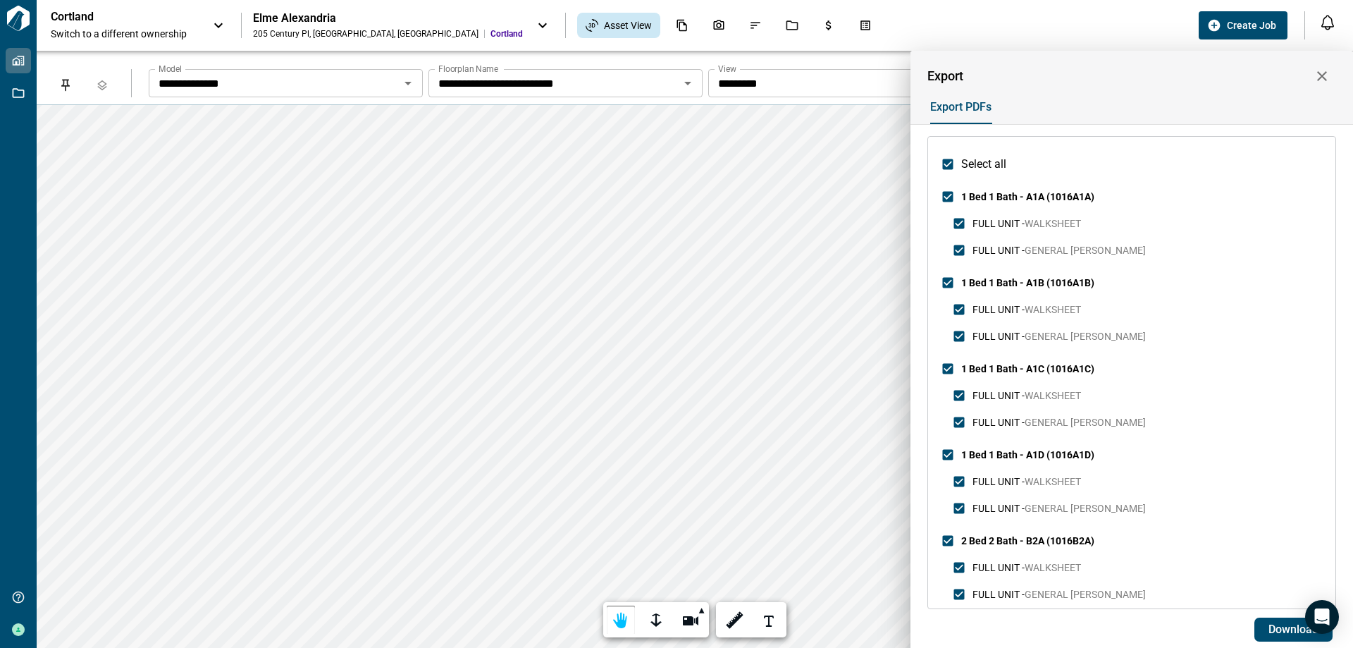
click at [433, 22] on div at bounding box center [676, 324] width 1353 height 648
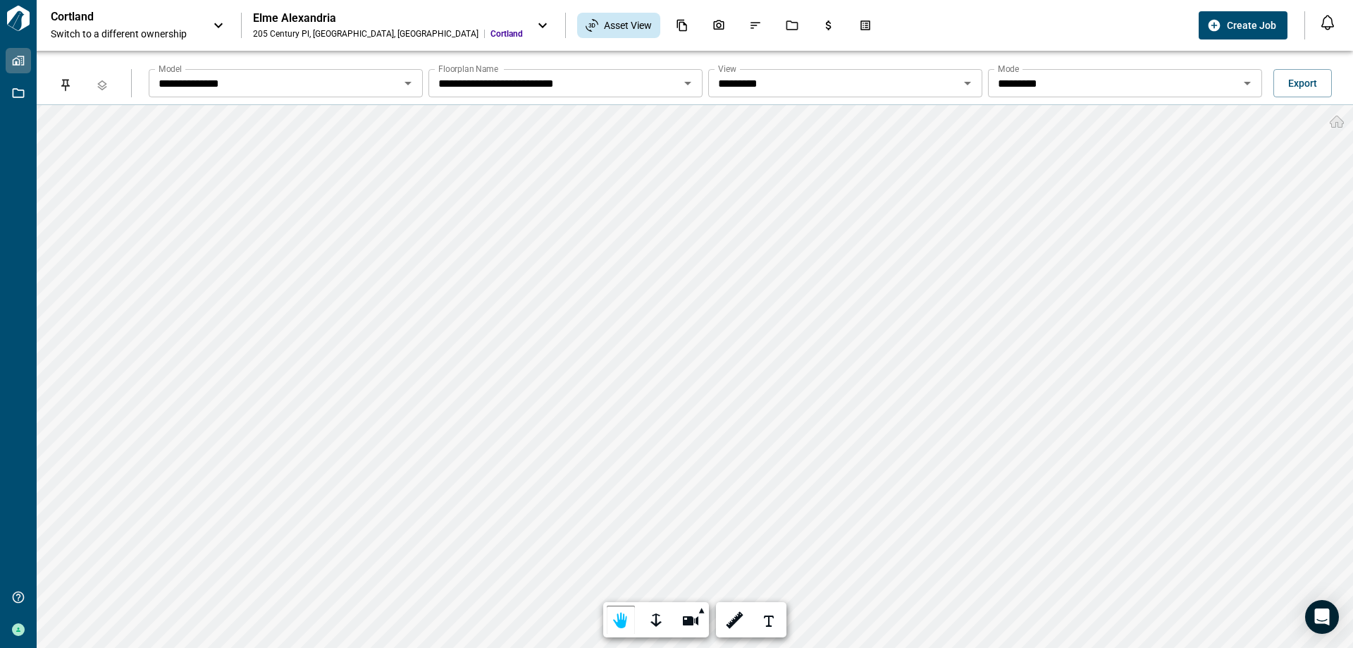
click at [534, 23] on icon at bounding box center [542, 25] width 17 height 17
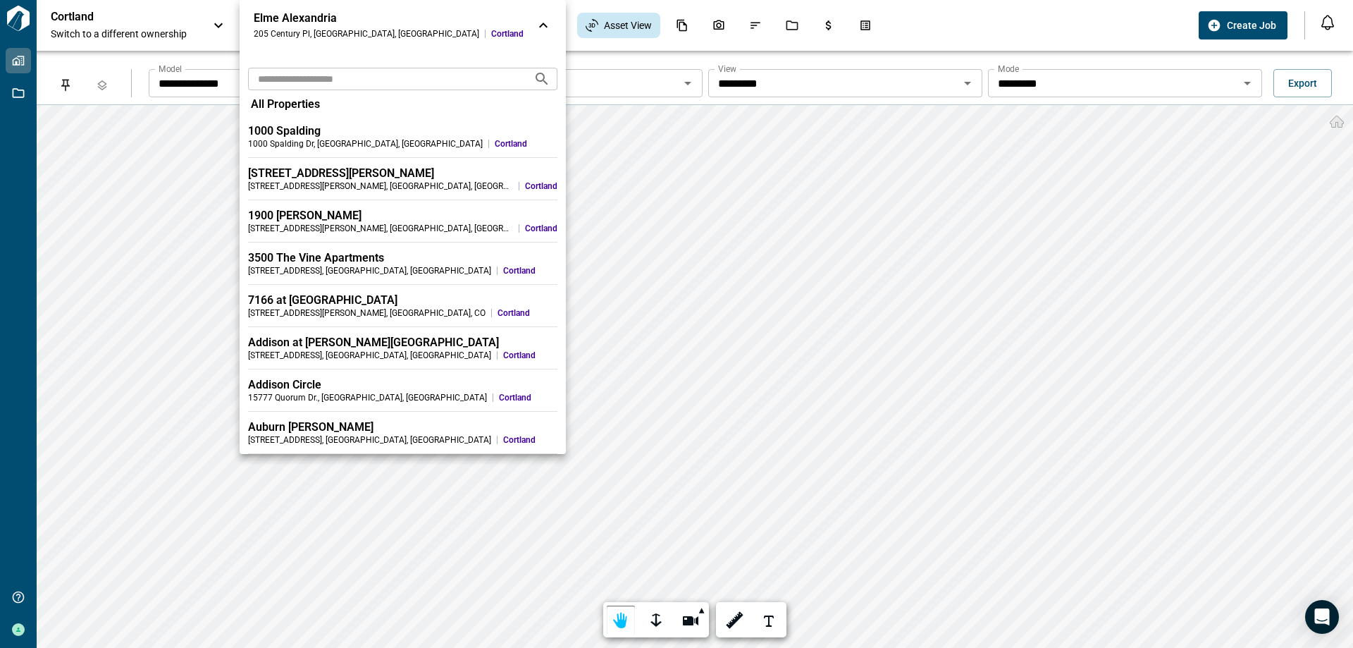
click at [348, 69] on input "text" at bounding box center [385, 79] width 274 height 26
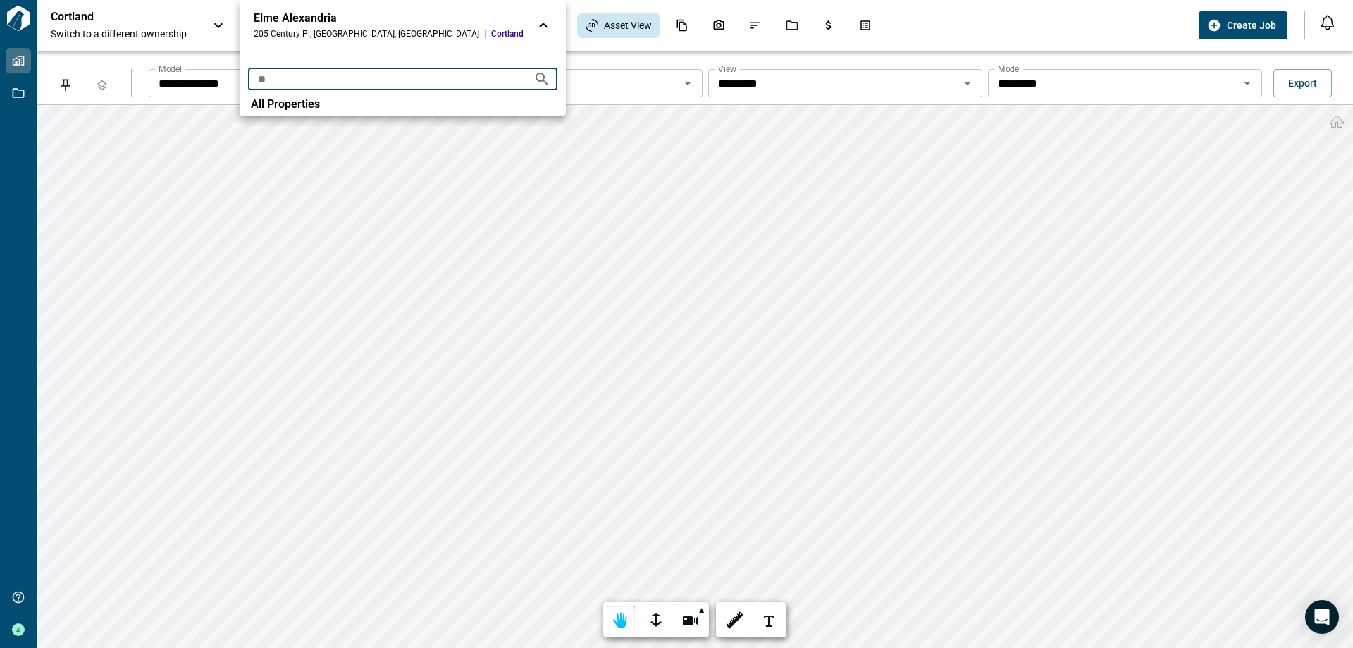
type input "*"
